Goal: Task Accomplishment & Management: Use online tool/utility

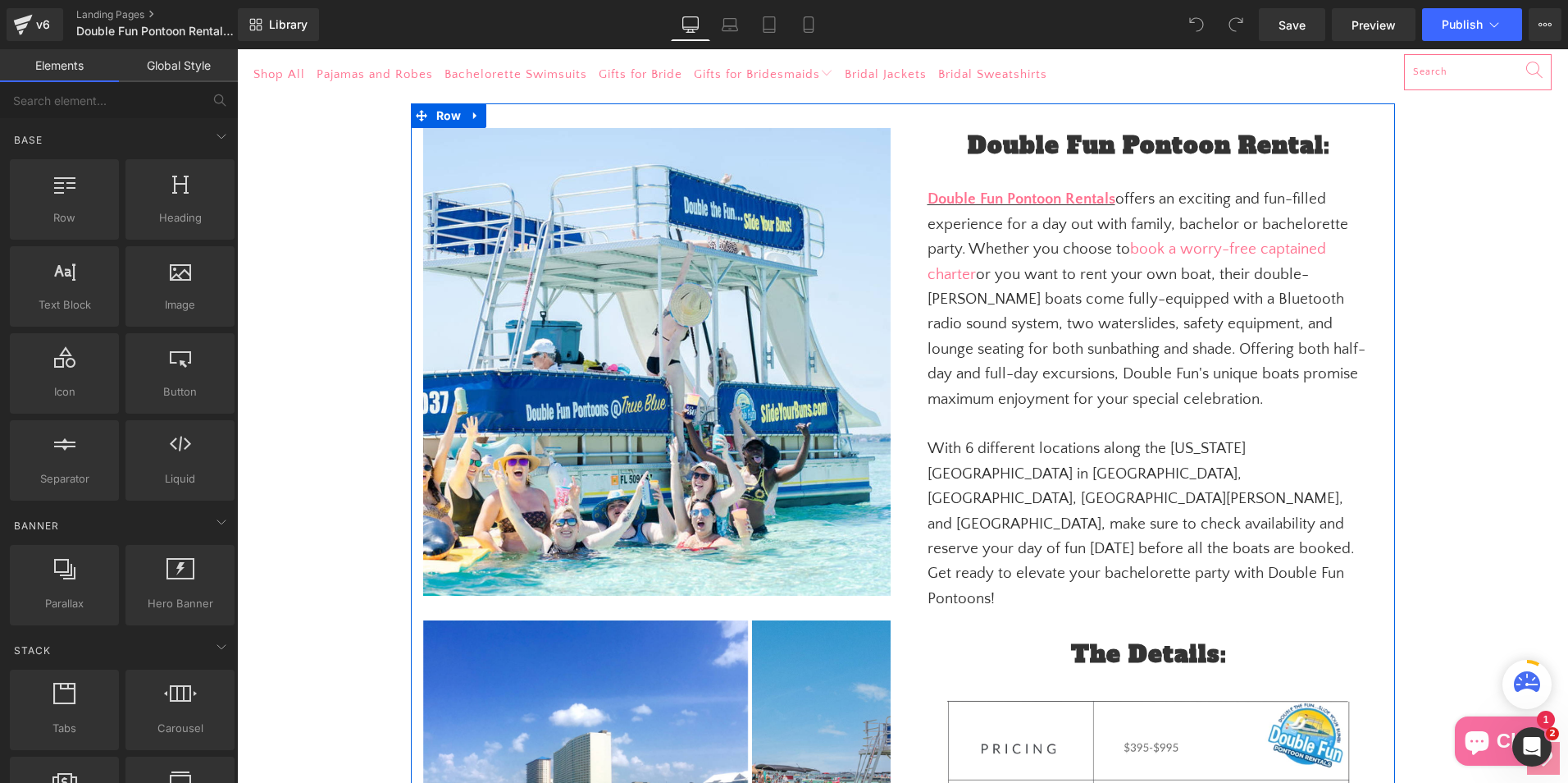
scroll to position [164, 0]
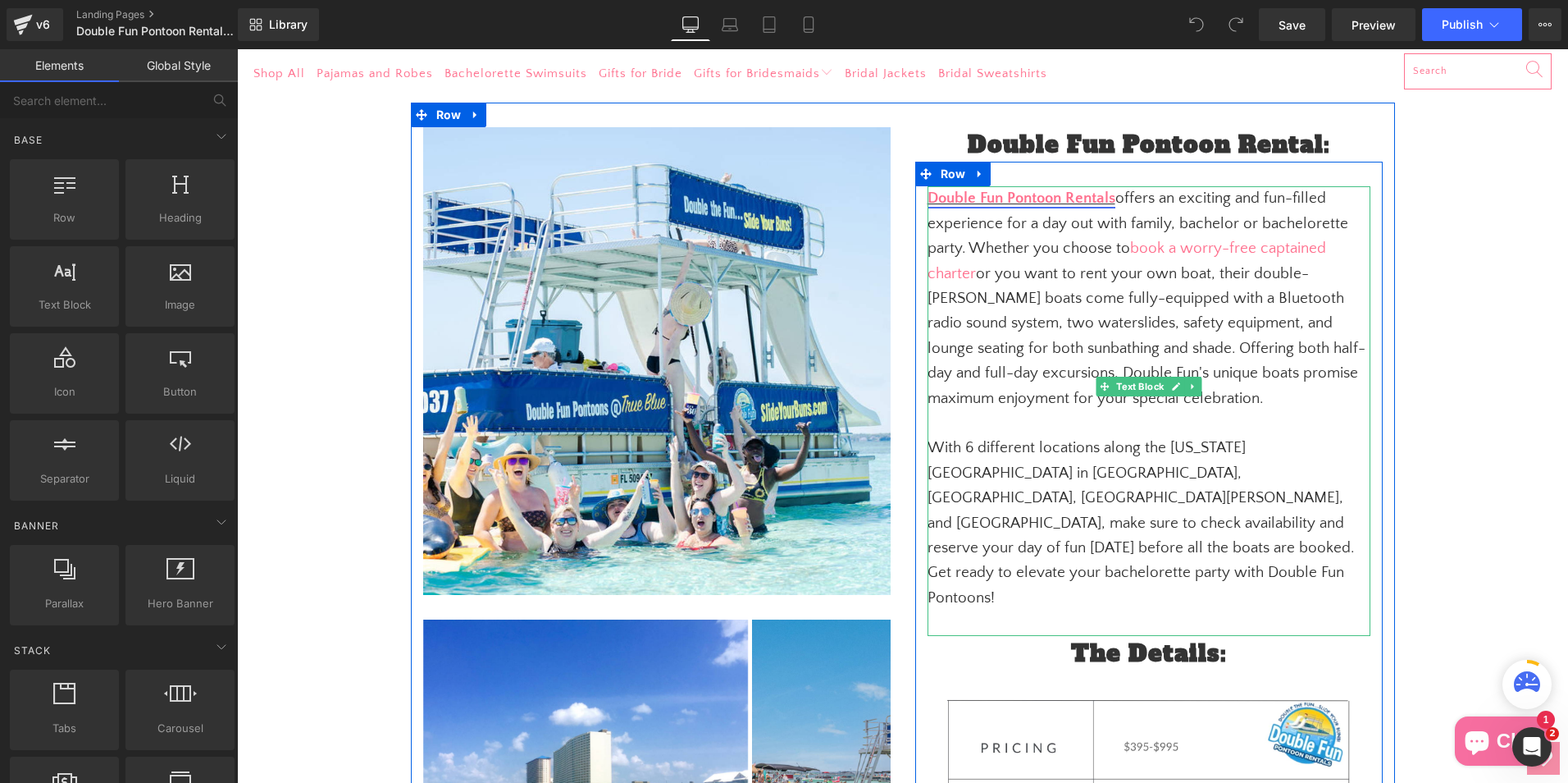
click at [1110, 196] on link "Double Fun Pontoon Rentals" at bounding box center [1022, 198] width 188 height 17
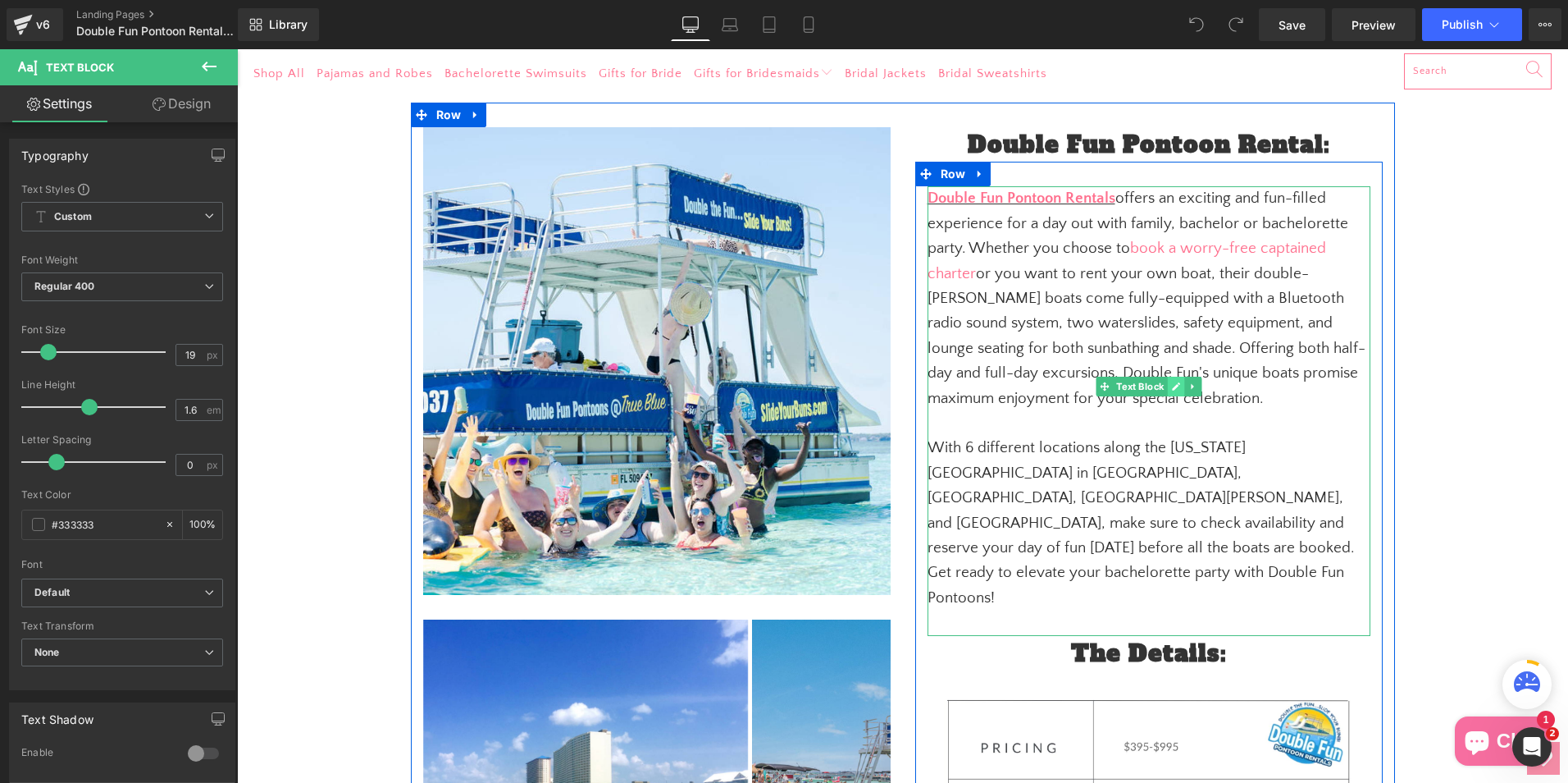
click at [1167, 394] on link at bounding box center [1176, 386] width 17 height 20
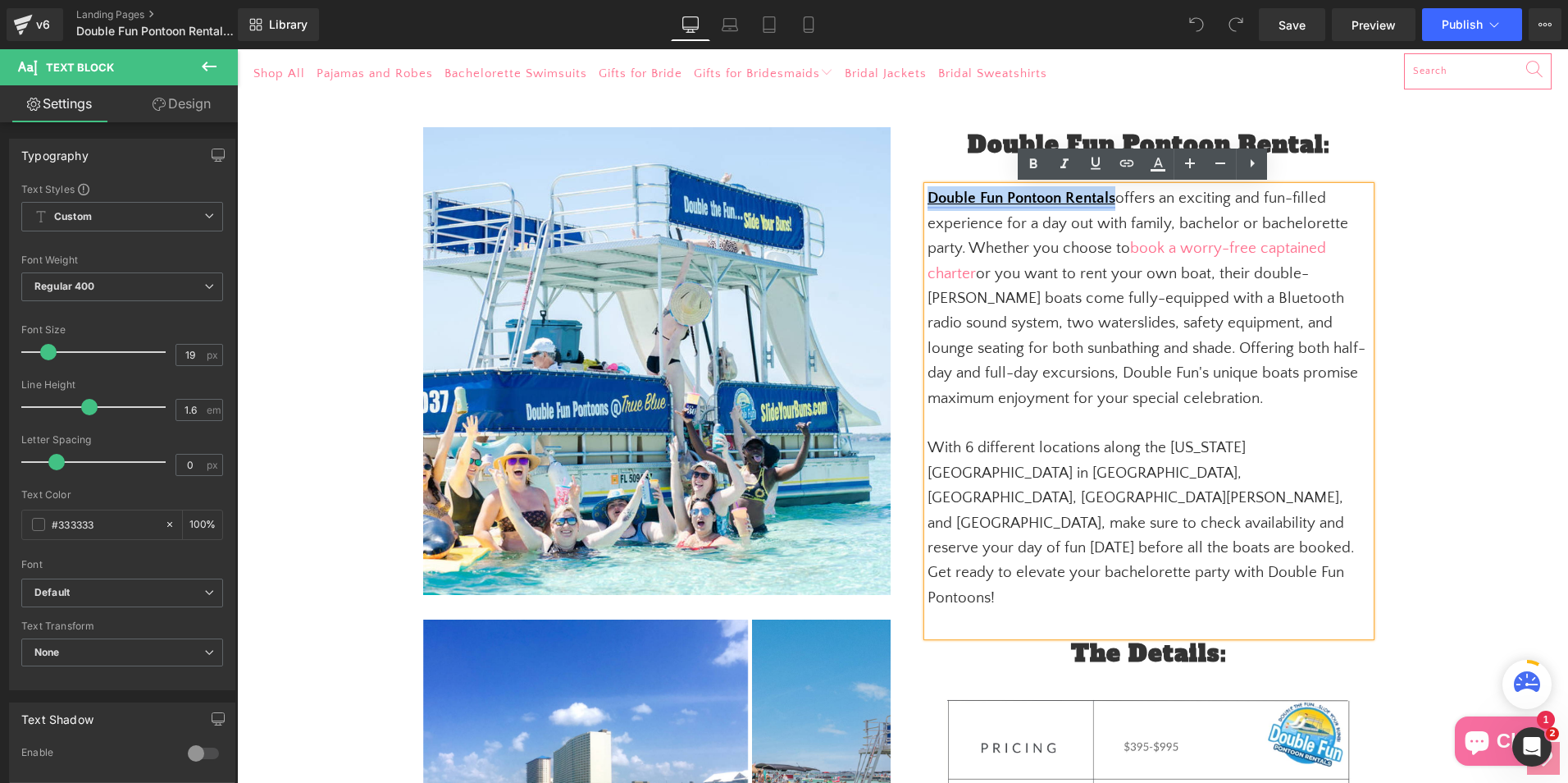
drag, startPoint x: 1111, startPoint y: 196, endPoint x: 922, endPoint y: 205, distance: 189.2
click at [927, 205] on p "Double Fun Pontoon Rentals offers an exciting and fun-filled experience for a d…" at bounding box center [1148, 298] width 443 height 225
click at [1122, 166] on icon at bounding box center [1127, 163] width 14 height 7
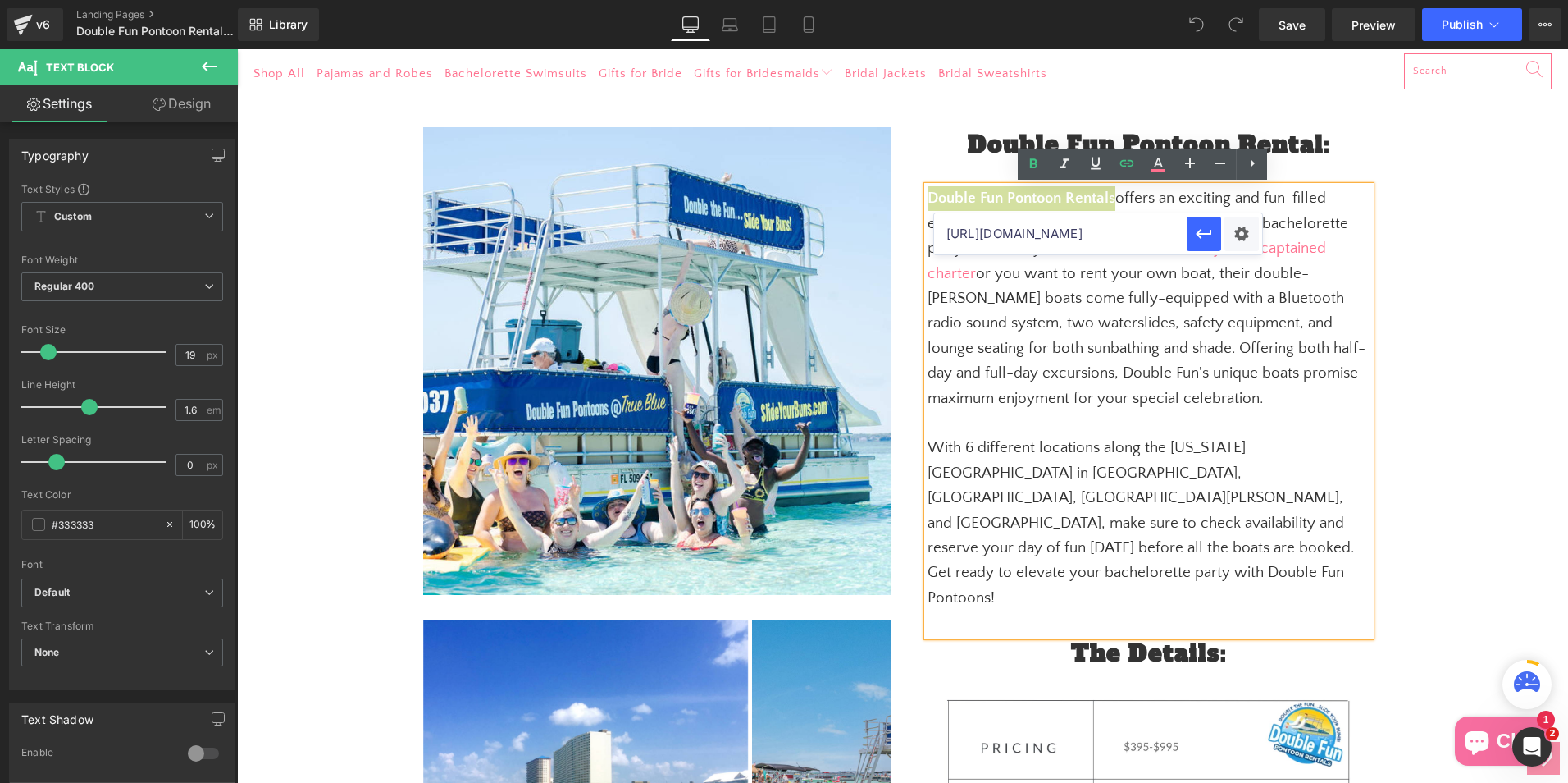
drag, startPoint x: 1129, startPoint y: 234, endPoint x: 1164, endPoint y: 235, distance: 35.0
click at [1190, 233] on div "[URL][DOMAIN_NAME]" at bounding box center [1098, 234] width 328 height 41
click at [1105, 237] on input "[URL][DOMAIN_NAME]" at bounding box center [1060, 234] width 253 height 41
drag, startPoint x: 1027, startPoint y: 231, endPoint x: 944, endPoint y: 230, distance: 83.0
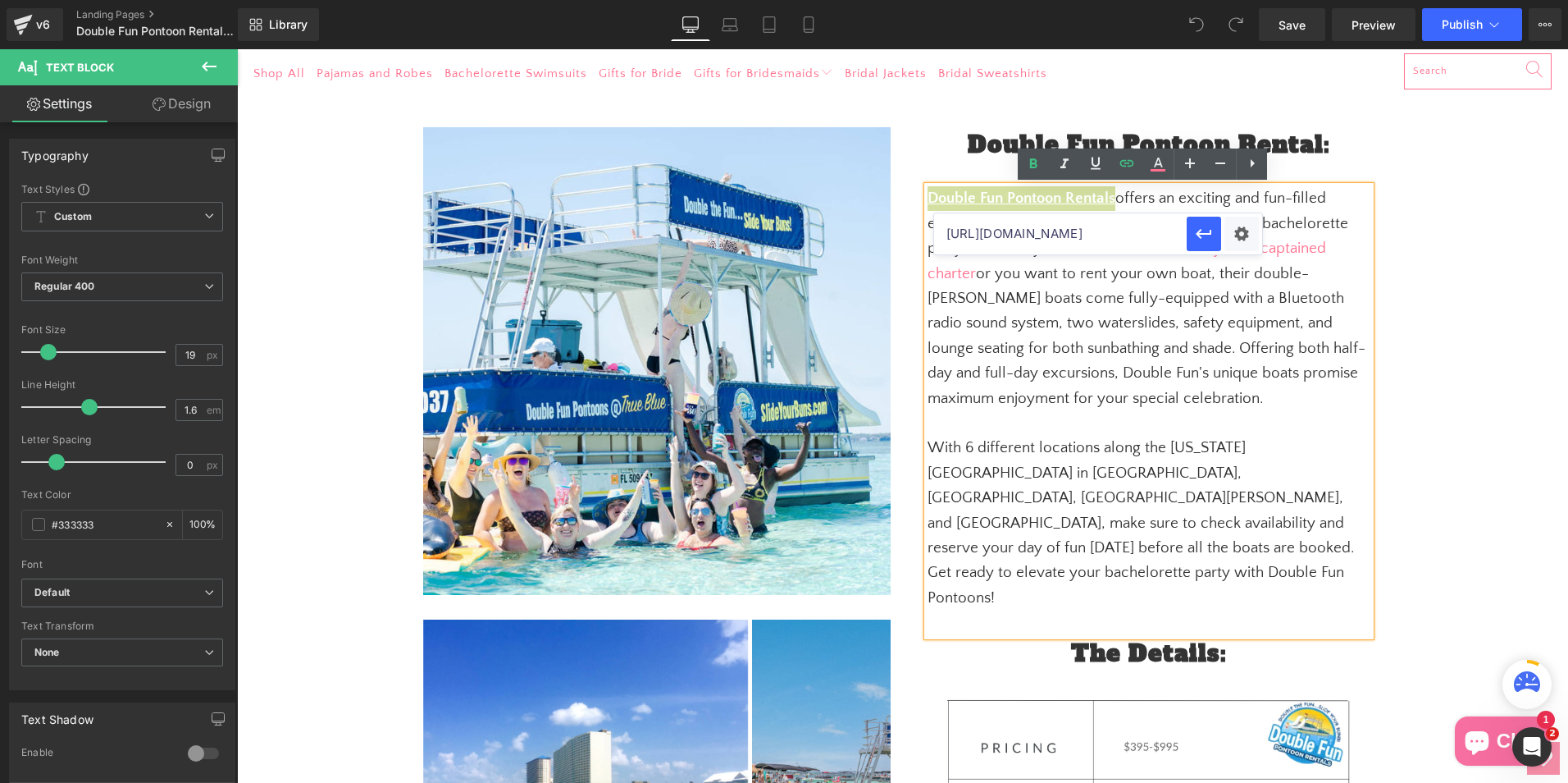
click at [944, 230] on input "[URL][DOMAIN_NAME]" at bounding box center [1060, 234] width 253 height 41
click at [1013, 227] on input "[URL][DOMAIN_NAME]" at bounding box center [1060, 234] width 253 height 41
drag, startPoint x: 1002, startPoint y: 227, endPoint x: 958, endPoint y: 227, distance: 44.0
click at [958, 227] on input "[URL][DOMAIN_NAME]" at bounding box center [1060, 234] width 253 height 41
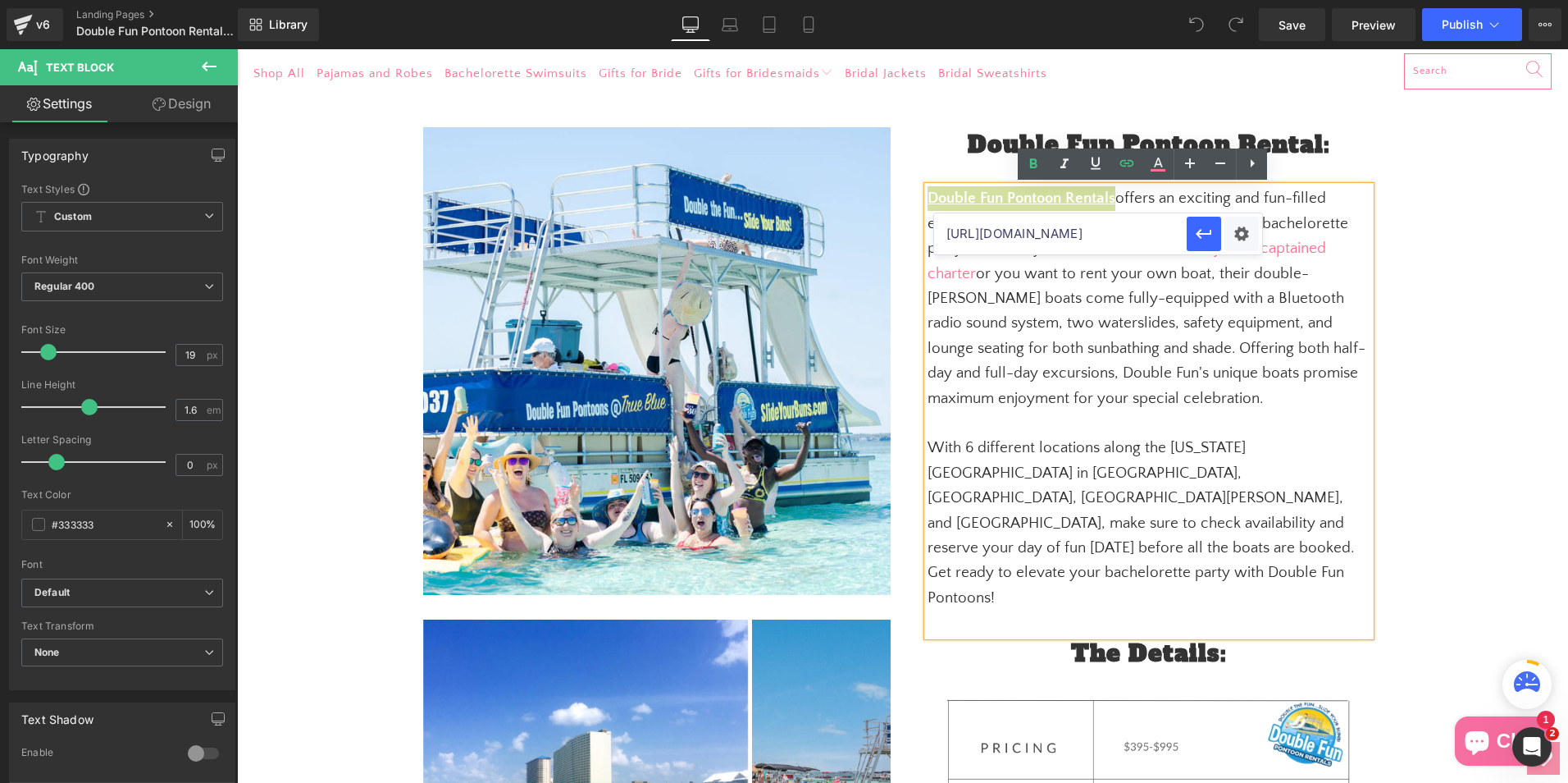
scroll to position [0, 309]
click at [993, 233] on input "[URL][DOMAIN_NAME]" at bounding box center [1060, 234] width 253 height 41
click at [995, 233] on input "[URL][DOMAIN_NAME]" at bounding box center [1060, 234] width 253 height 41
click at [1095, 225] on input "[URL][DOMAIN_NAME]" at bounding box center [1060, 234] width 253 height 41
click at [1112, 233] on input "[URL][DOMAIN_NAME]" at bounding box center [1060, 234] width 253 height 41
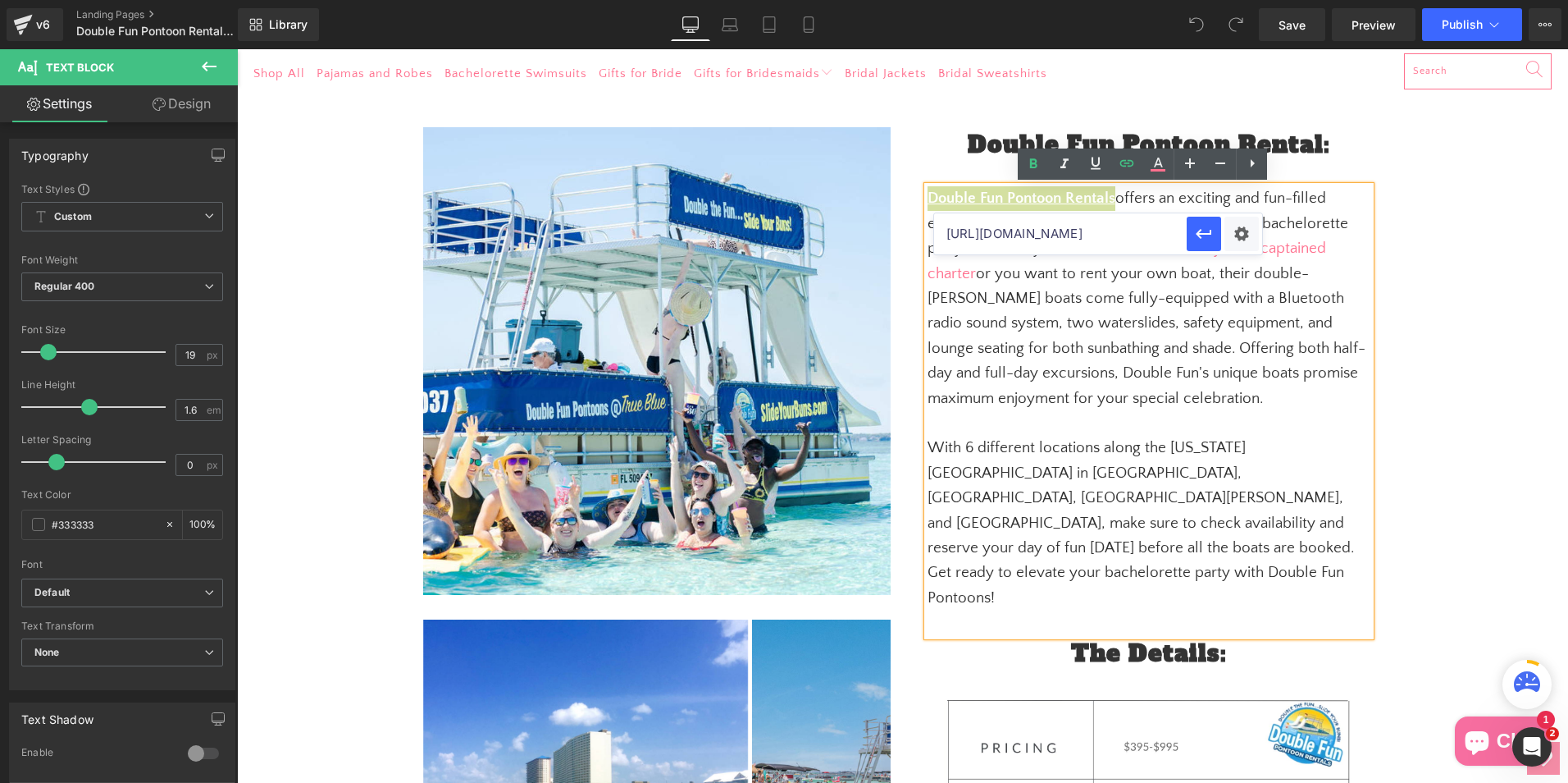
scroll to position [0, 0]
drag, startPoint x: 1348, startPoint y: 281, endPoint x: 912, endPoint y: 230, distance: 439.0
click at [1091, 232] on input "[URL][DOMAIN_NAME]" at bounding box center [1060, 234] width 253 height 41
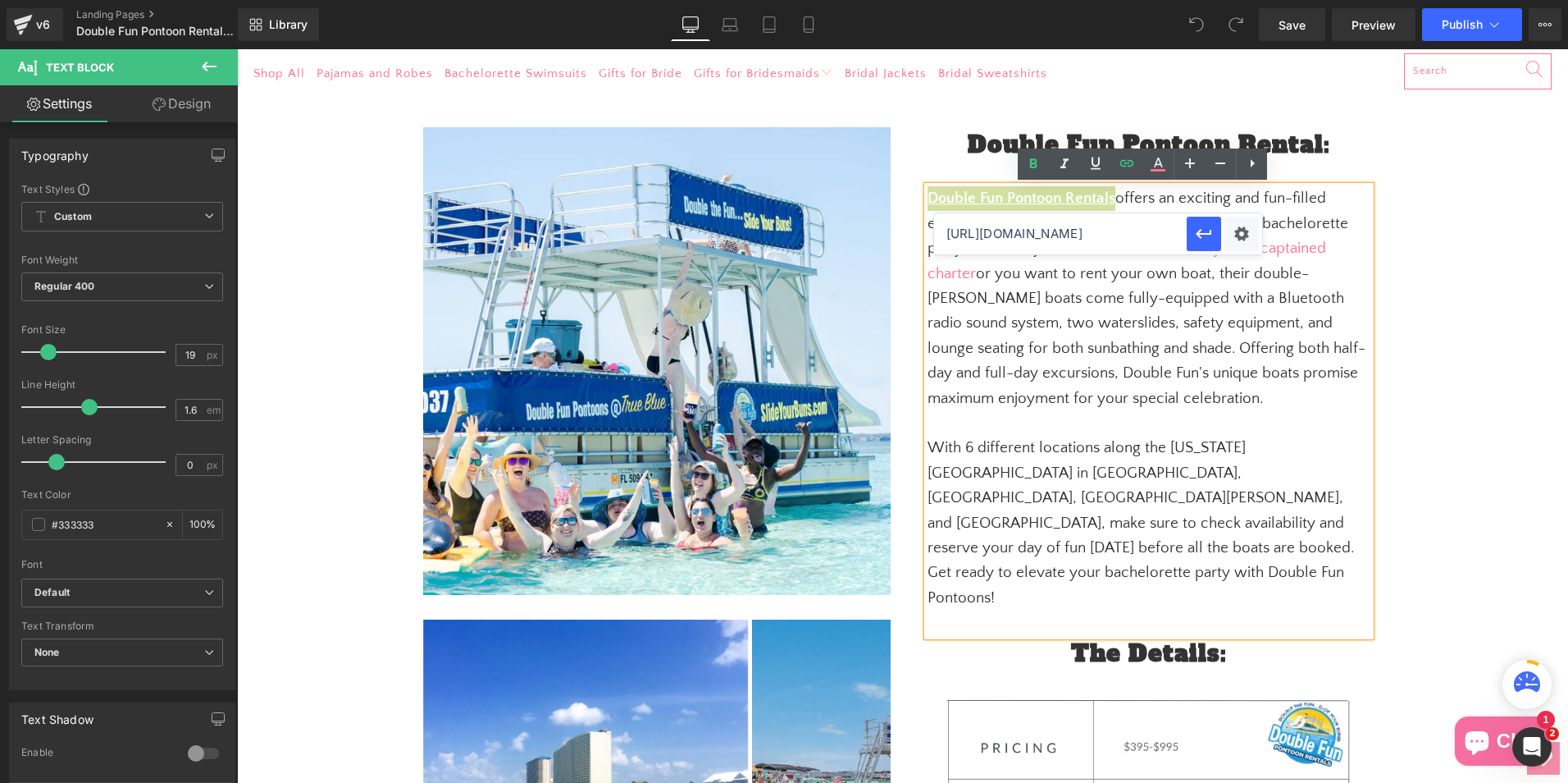
click at [1132, 241] on input "[URL][DOMAIN_NAME]" at bounding box center [1060, 234] width 253 height 41
type input "[URL][DOMAIN_NAME]"
click at [1209, 230] on icon "button" at bounding box center [1203, 233] width 20 height 20
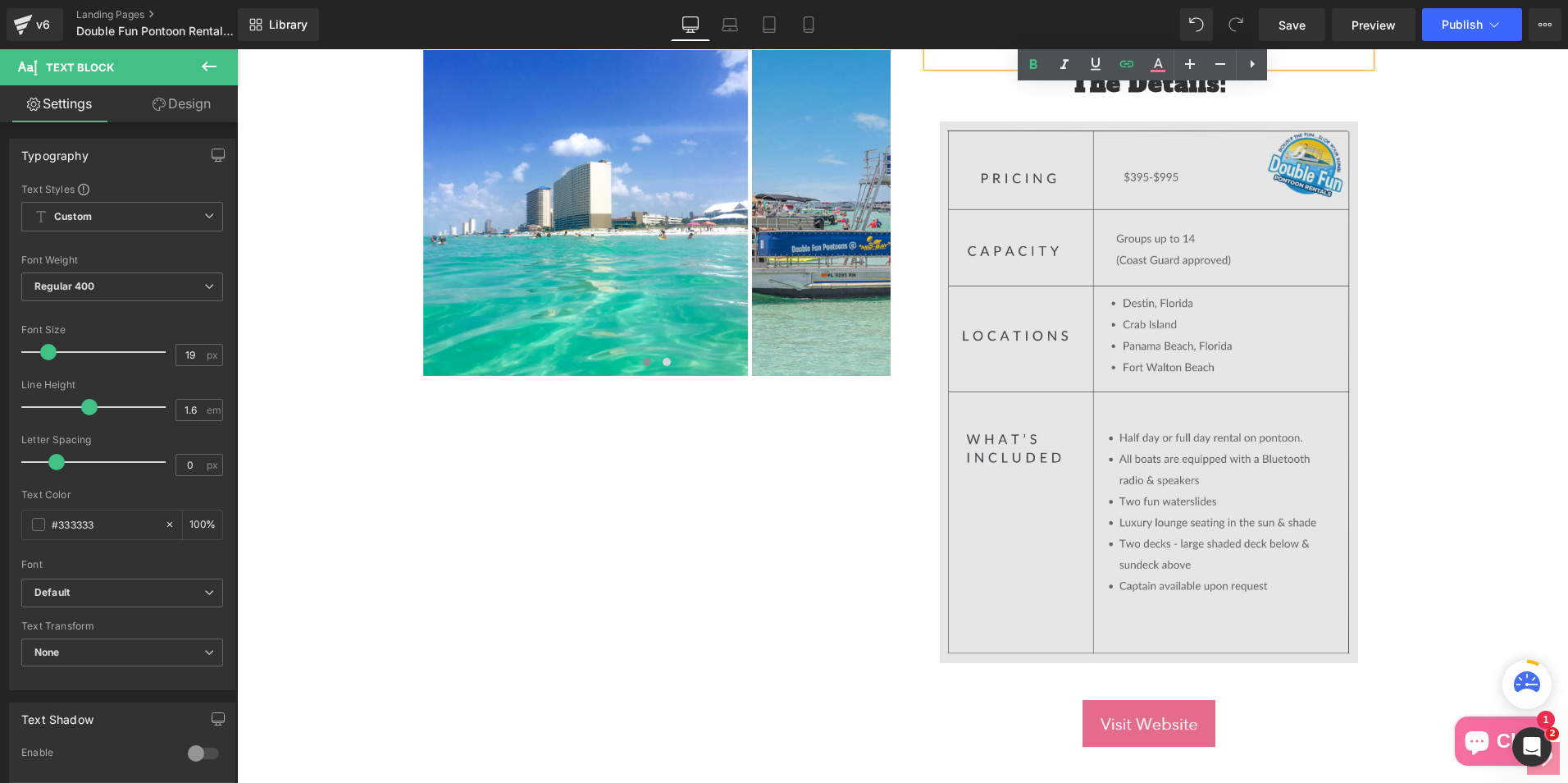
scroll to position [821, 0]
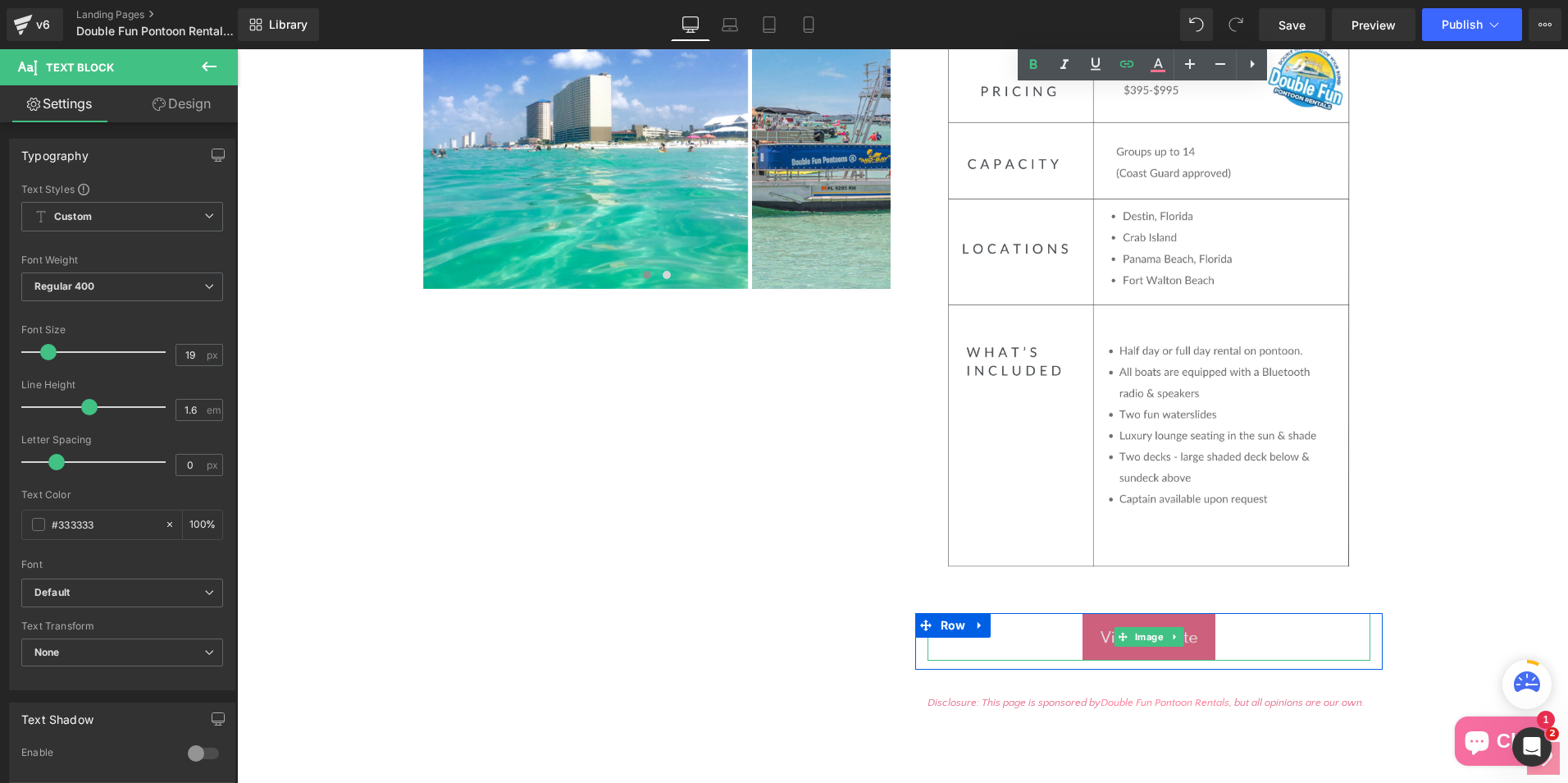
click at [1115, 613] on img at bounding box center [1148, 636] width 133 height 48
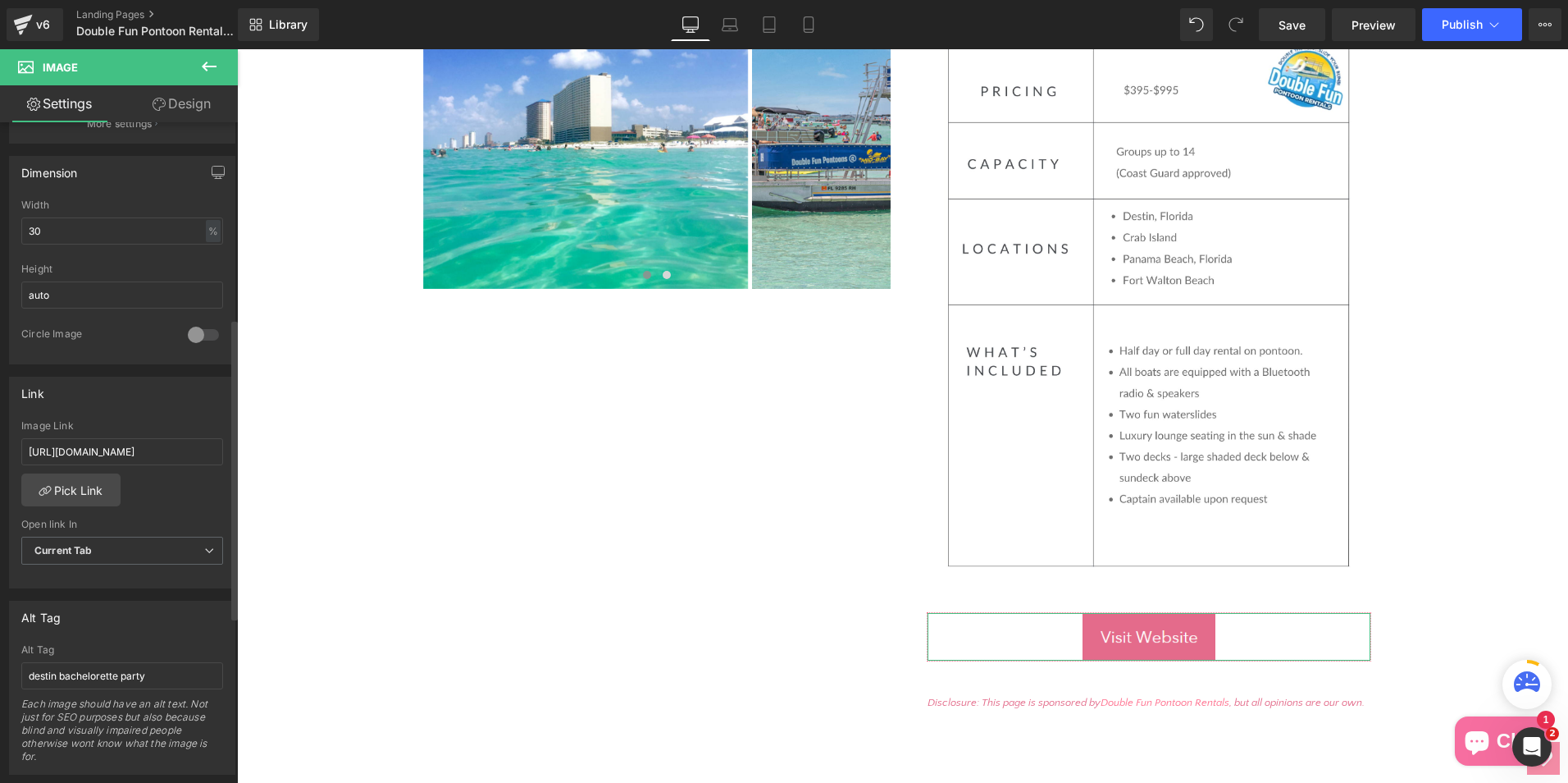
scroll to position [492, 0]
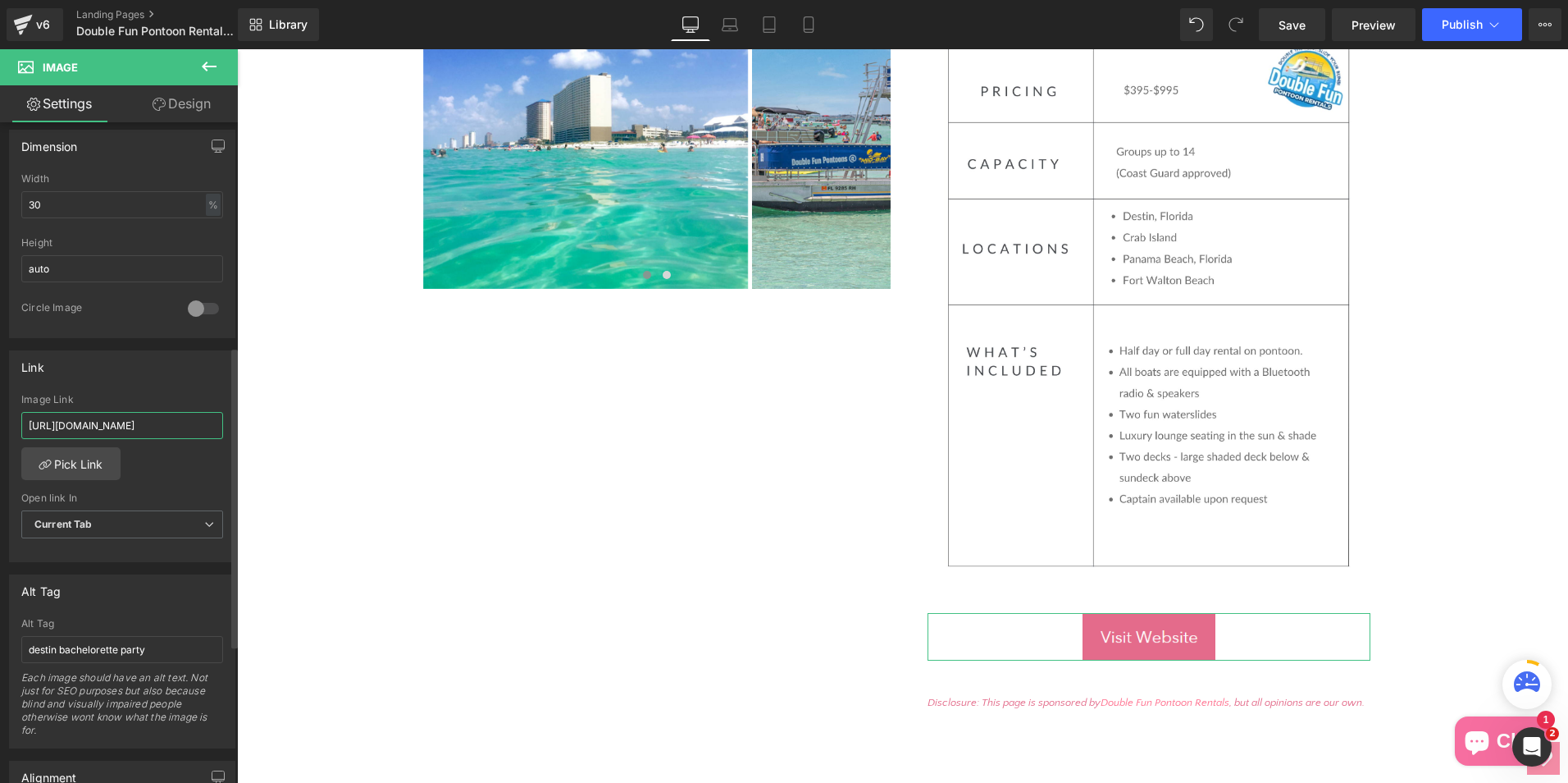
click at [150, 422] on input "[URL][DOMAIN_NAME]" at bounding box center [122, 425] width 201 height 27
type input "[URL][DOMAIN_NAME]"
click at [1296, 19] on span "Save" at bounding box center [1291, 24] width 27 height 17
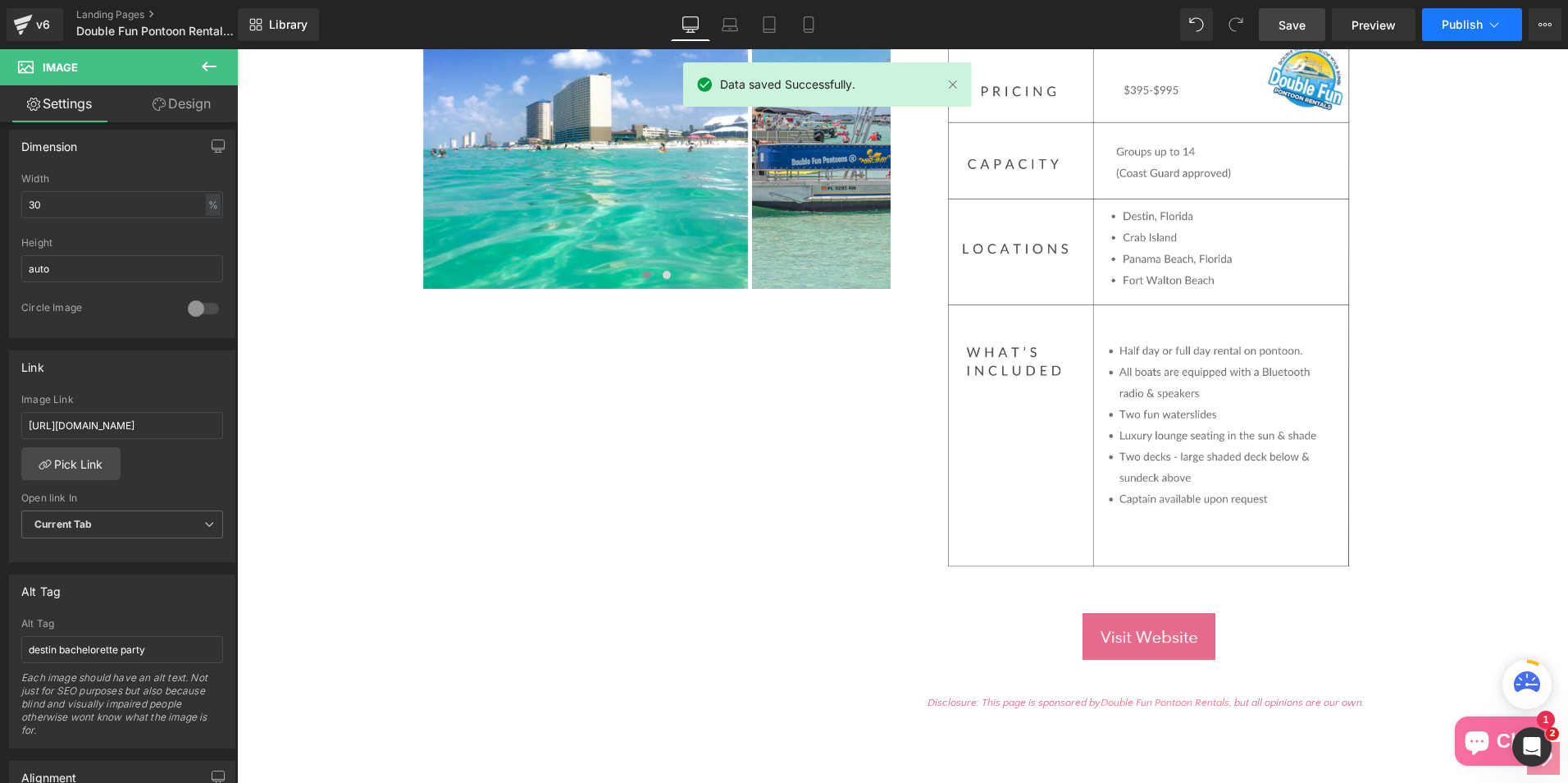
click at [1483, 17] on button "Publish" at bounding box center [1472, 24] width 100 height 33
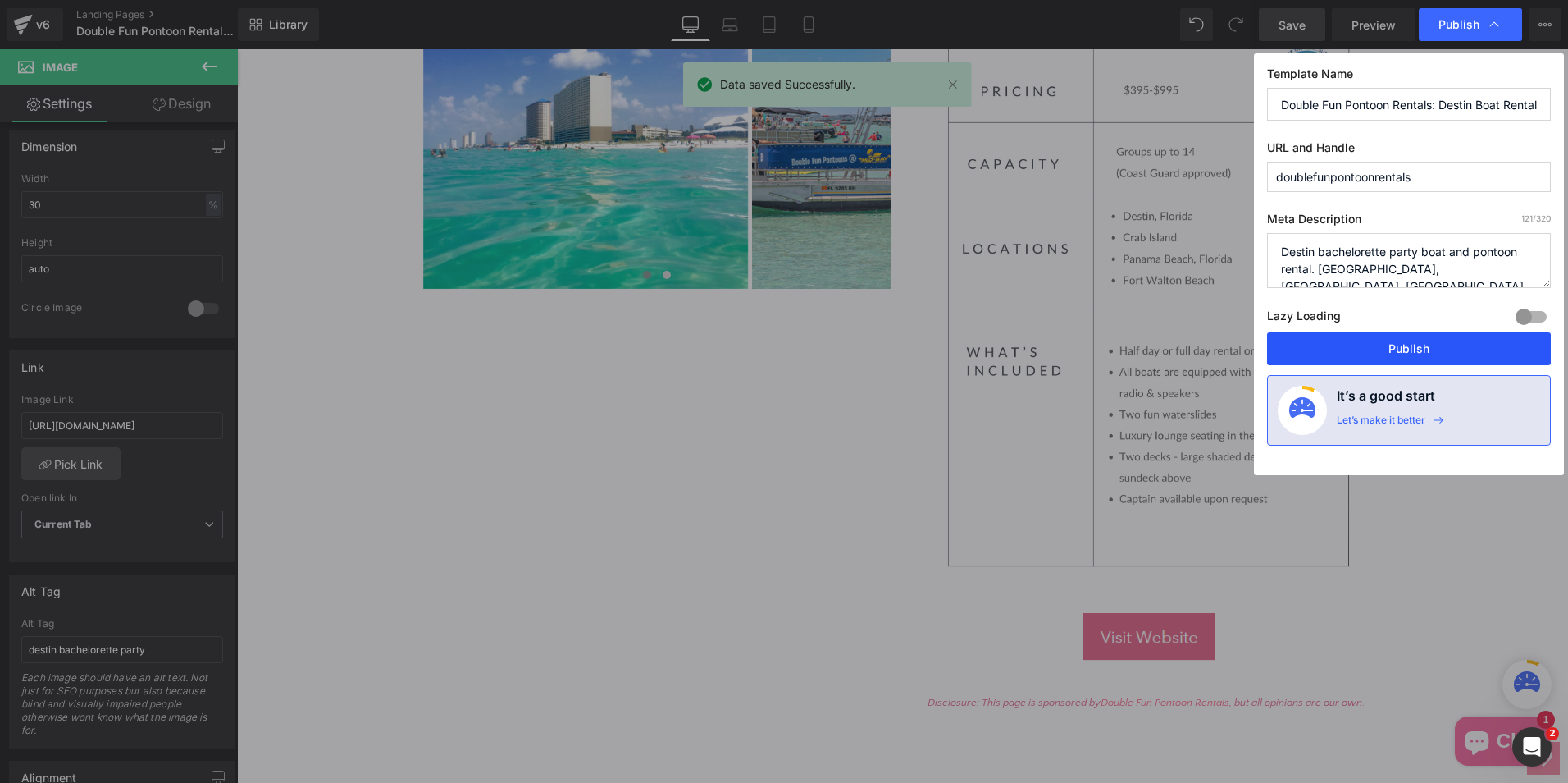
drag, startPoint x: 1388, startPoint y: 350, endPoint x: 974, endPoint y: 278, distance: 420.2
click at [1388, 350] on button "Publish" at bounding box center [1409, 348] width 284 height 33
